Goal: Use online tool/utility: Utilize a website feature to perform a specific function

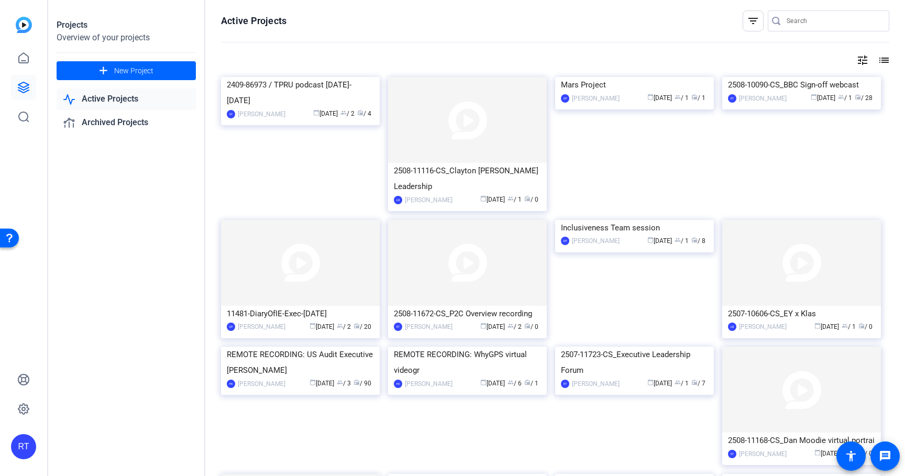
click at [801, 24] on input "Search" at bounding box center [834, 21] width 94 height 13
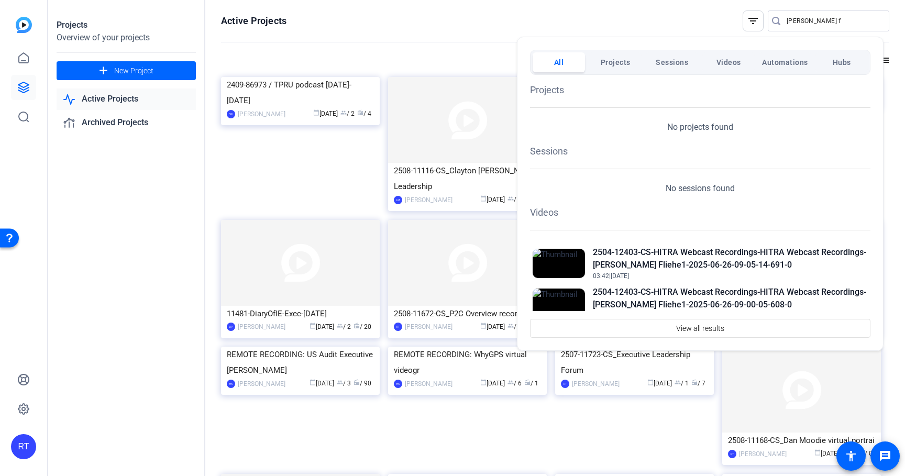
drag, startPoint x: 806, startPoint y: 20, endPoint x: 744, endPoint y: 18, distance: 62.9
click at [744, 18] on div at bounding box center [452, 238] width 905 height 476
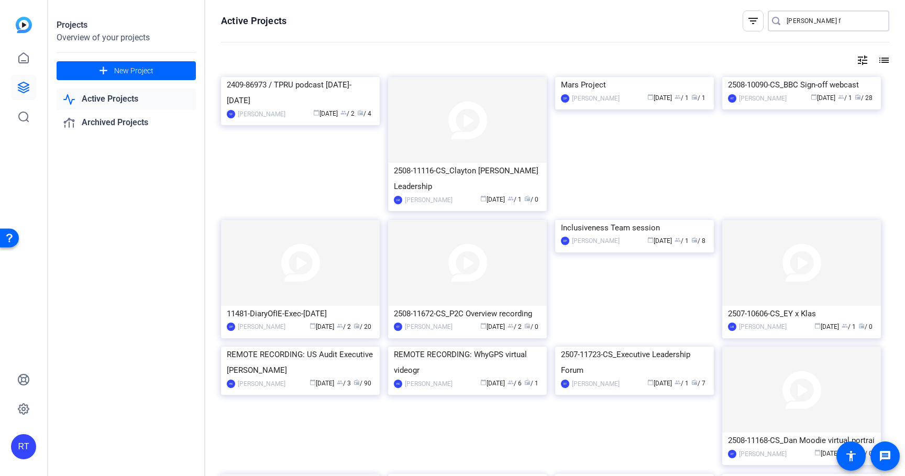
click at [793, 22] on input "[PERSON_NAME] f" at bounding box center [834, 21] width 94 height 13
paste input "2504-12403-CS"
type input "2504-12403-CS"
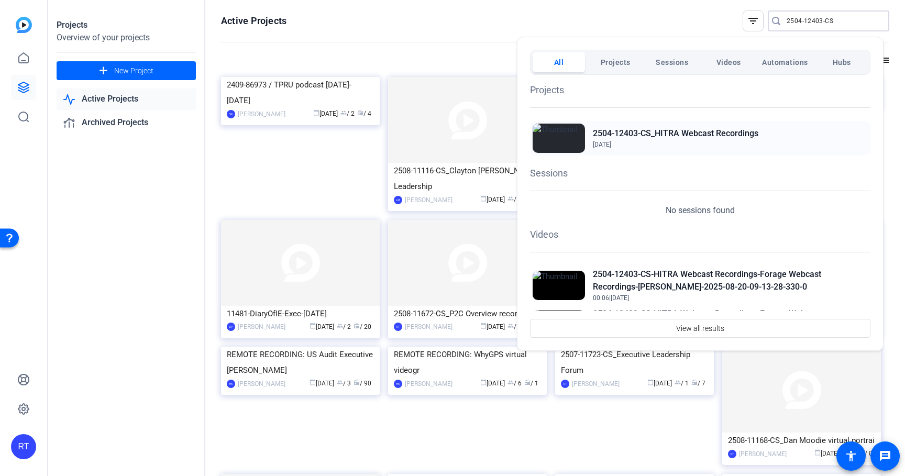
click at [692, 133] on h2 "2504-12403-CS_HITRA Webcast Recordings" at bounding box center [675, 133] width 165 height 13
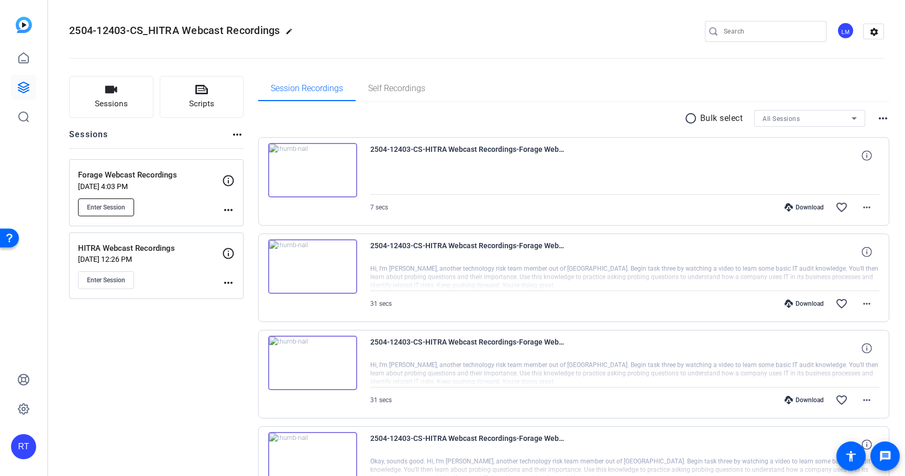
click at [117, 209] on span "Enter Session" at bounding box center [106, 207] width 38 height 8
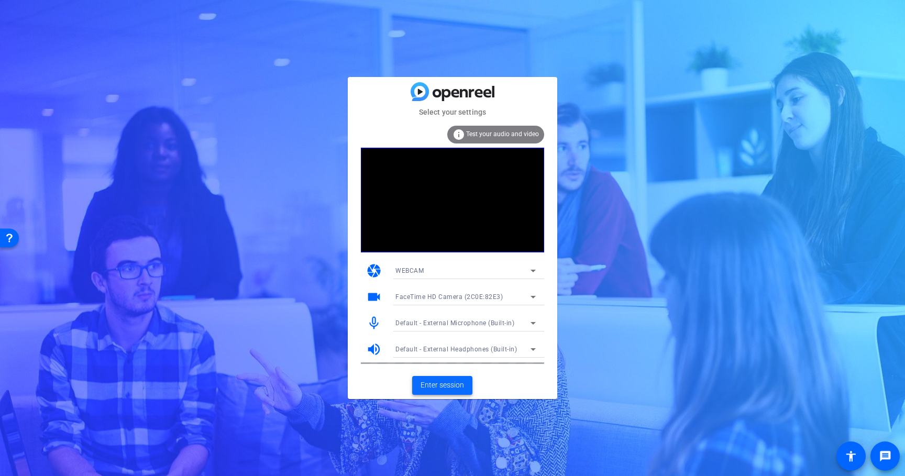
click at [448, 382] on span "Enter session" at bounding box center [442, 385] width 43 height 11
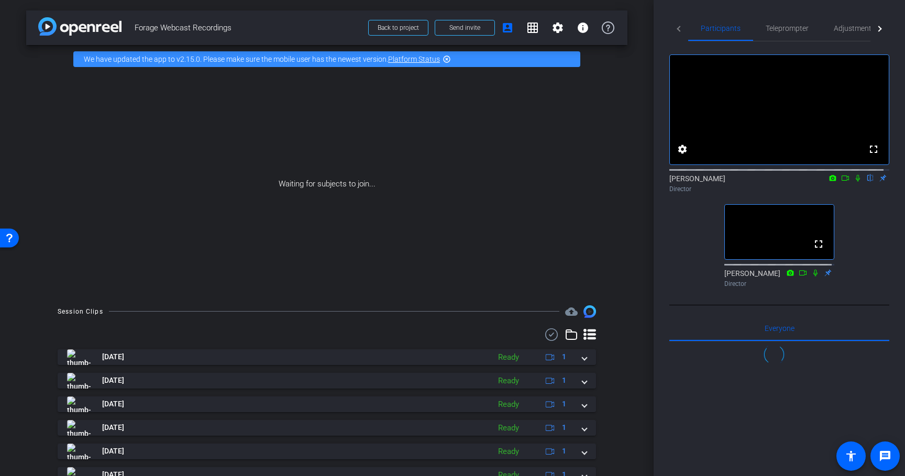
click at [841, 182] on icon at bounding box center [845, 177] width 8 height 7
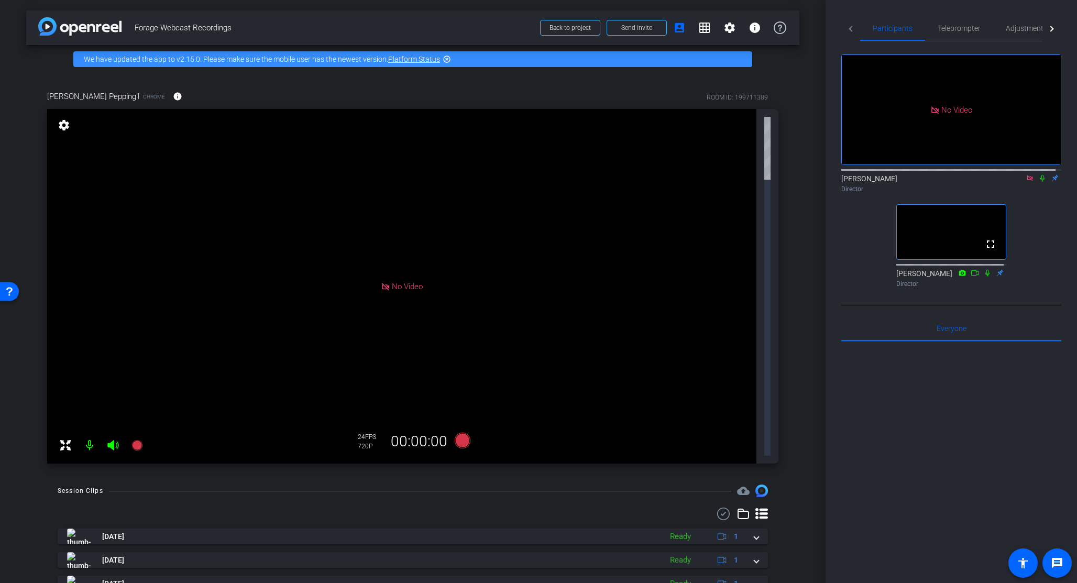
click at [801, 300] on div "arrow_back Forage Webcast Recordings Back to project Send invite account_box gr…" at bounding box center [412, 291] width 825 height 583
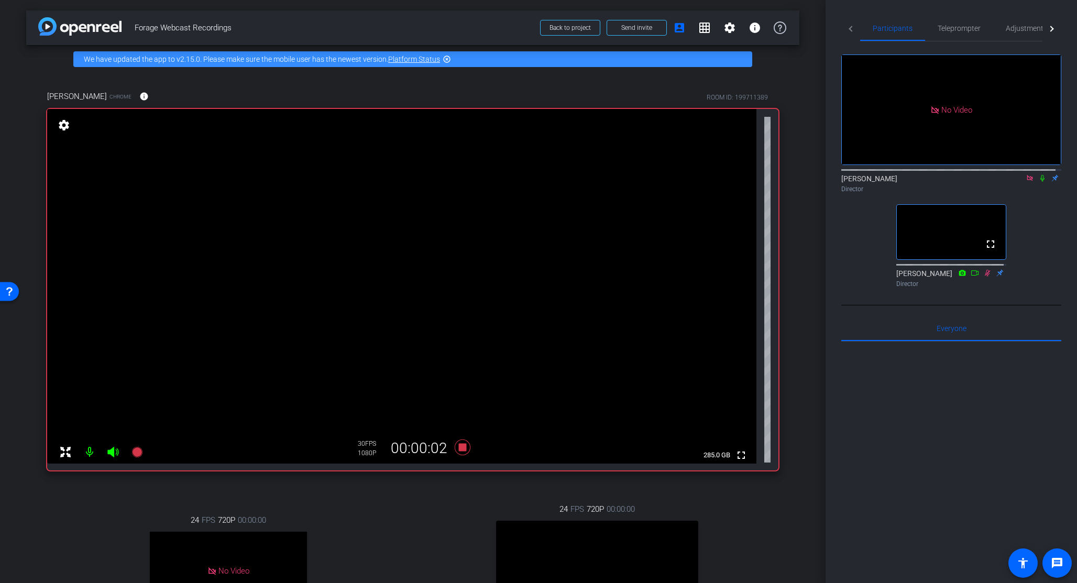
click at [904, 182] on icon at bounding box center [1042, 177] width 8 height 7
click at [904, 182] on icon at bounding box center [1042, 178] width 6 height 7
click at [904, 182] on icon at bounding box center [1042, 177] width 8 height 7
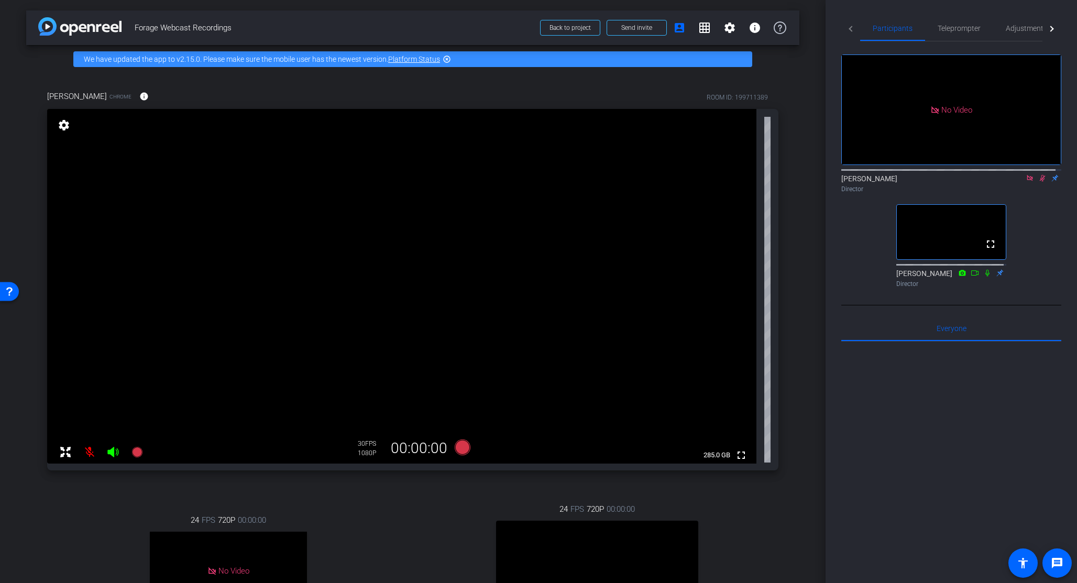
click at [904, 182] on icon at bounding box center [1042, 178] width 6 height 7
click at [438, 475] on div "24 FPS 720P 00:00:00 fullscreen TS Subject - Chrome settings" at bounding box center [597, 594] width 363 height 216
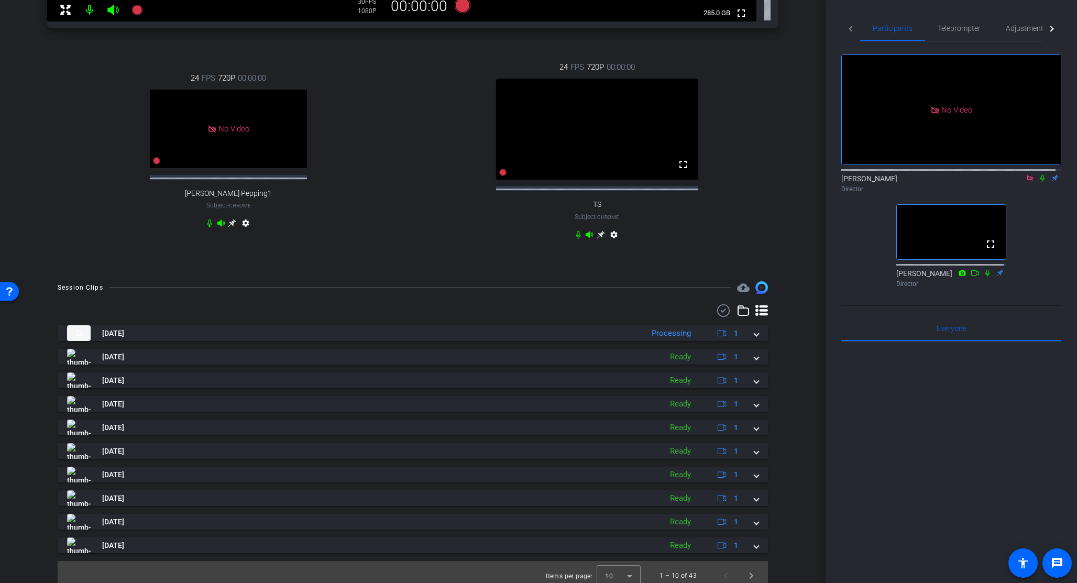
scroll to position [445, 0]
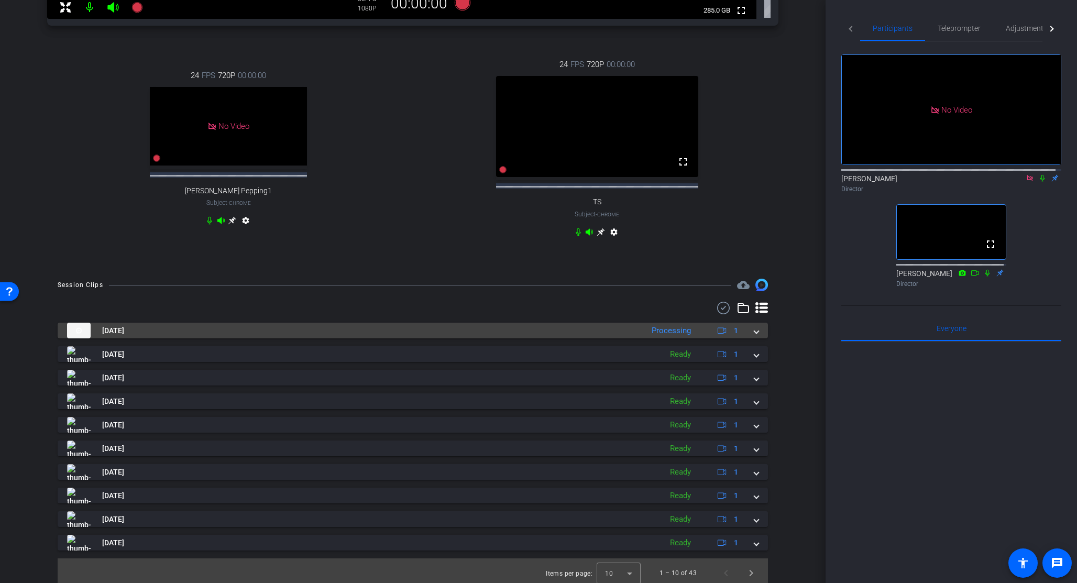
click at [754, 336] on span at bounding box center [756, 330] width 4 height 11
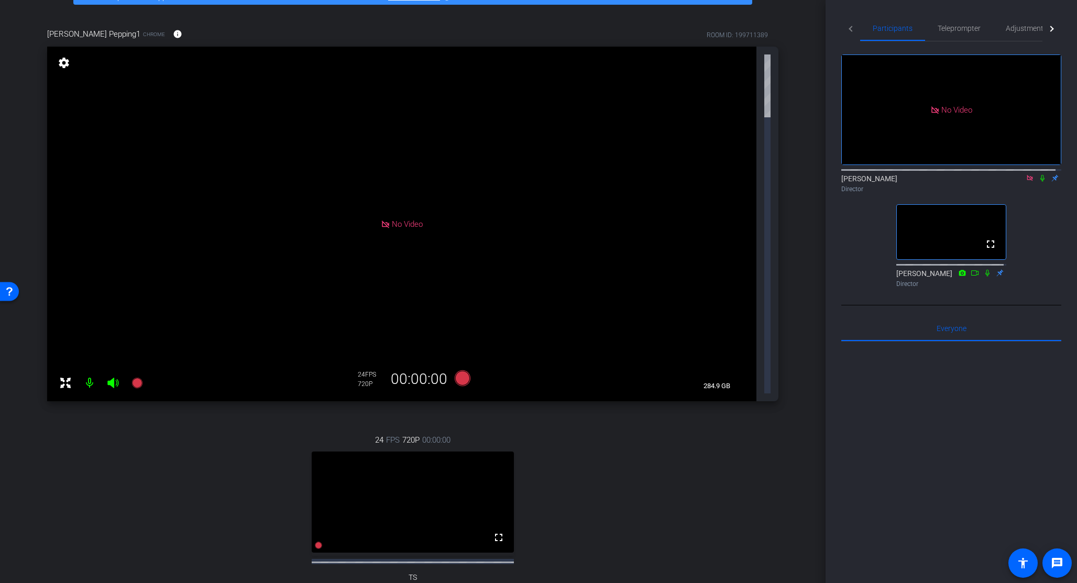
scroll to position [0, 0]
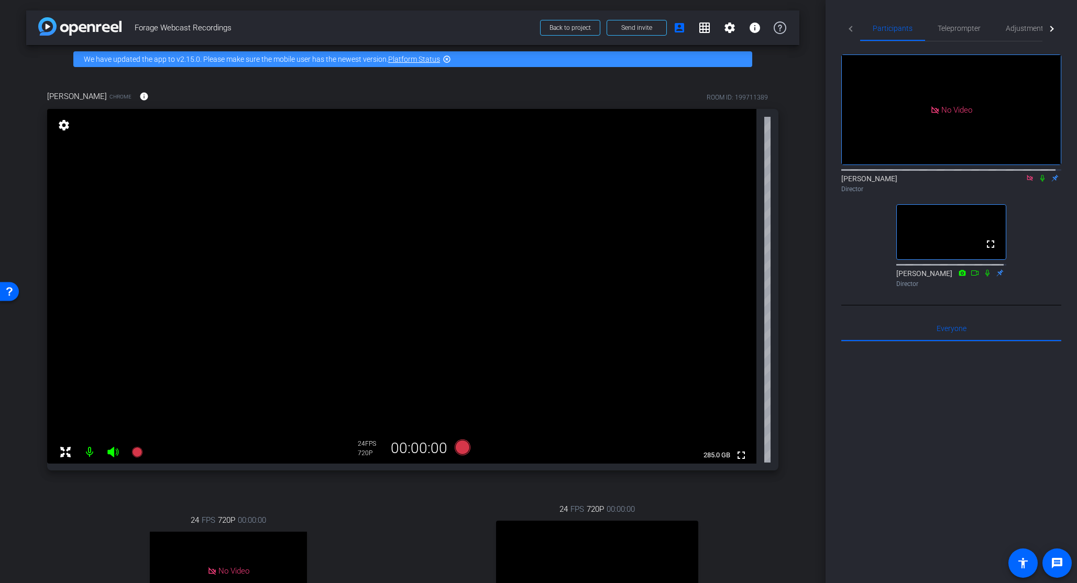
click at [904, 182] on icon at bounding box center [1042, 178] width 4 height 7
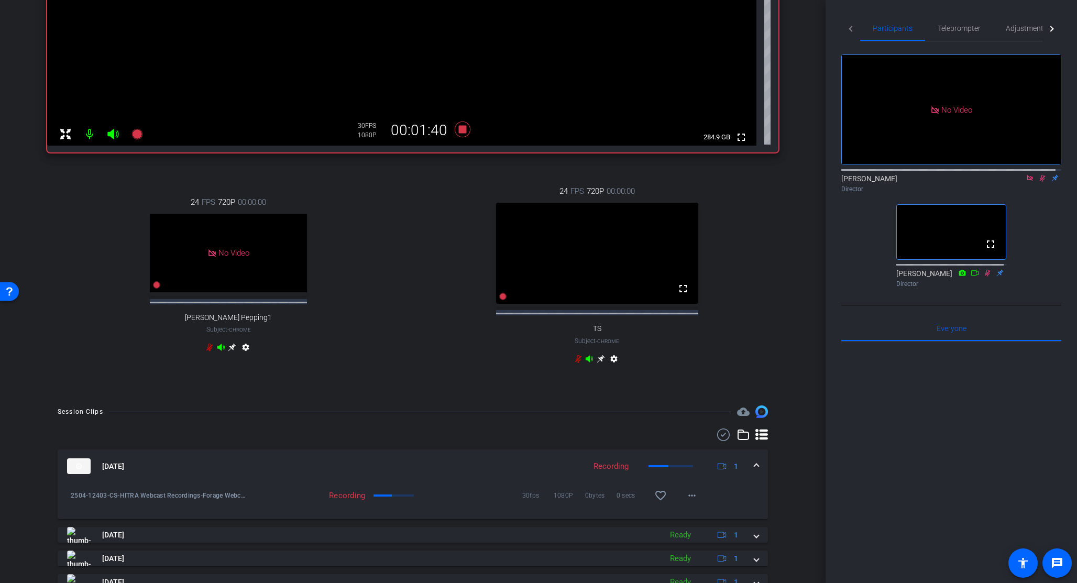
scroll to position [64, 0]
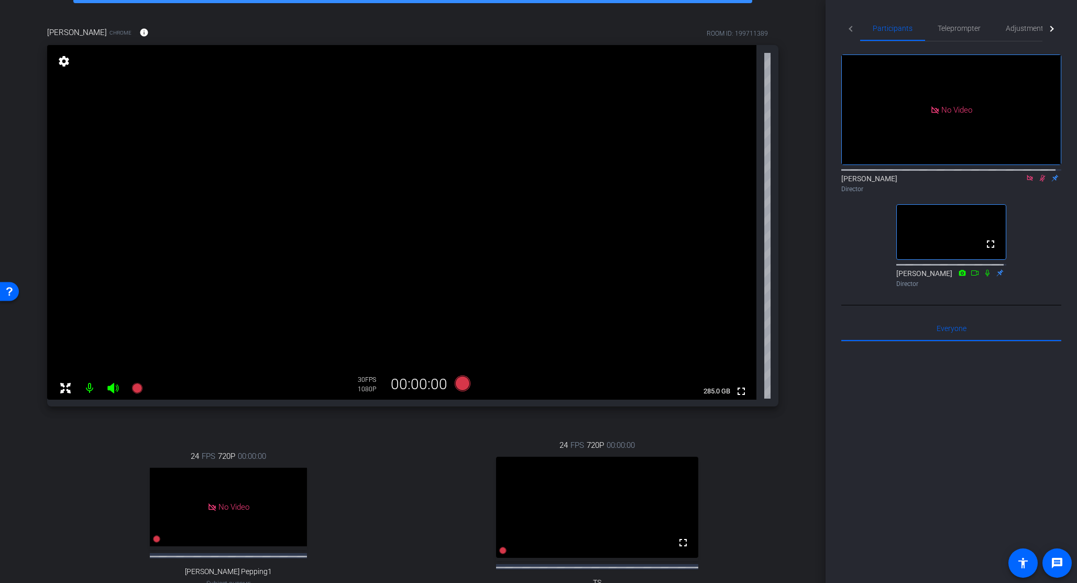
click at [904, 182] on icon at bounding box center [1042, 178] width 6 height 7
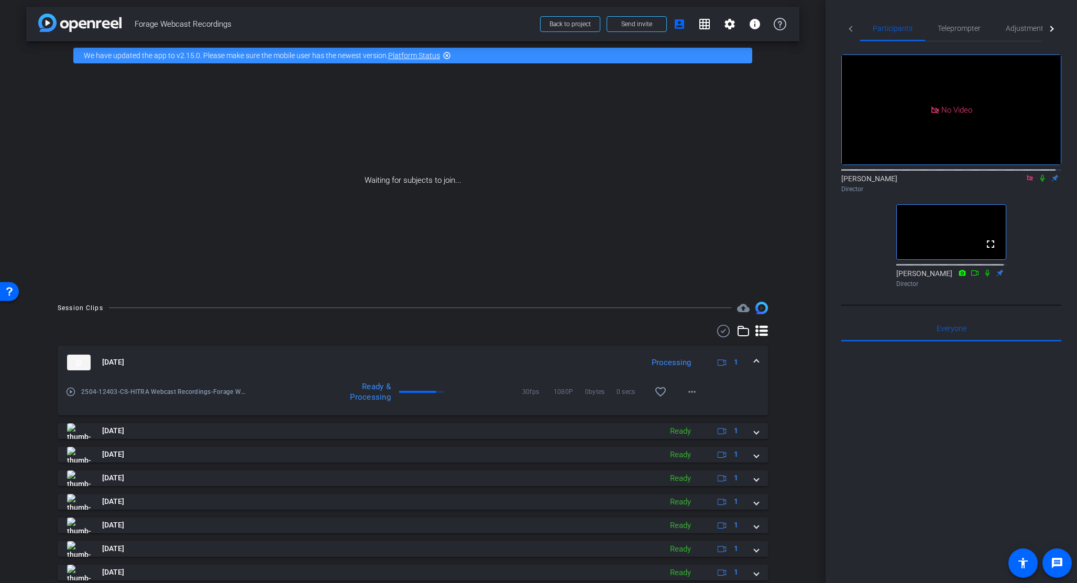
scroll to position [0, 0]
